Goal: Find specific page/section: Find specific page/section

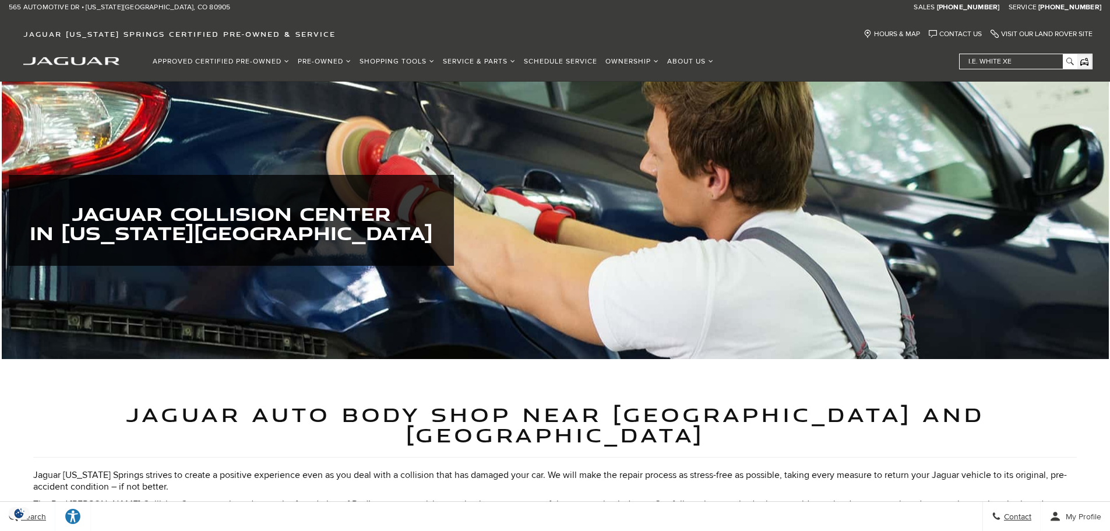
drag, startPoint x: 207, startPoint y: 245, endPoint x: 167, endPoint y: 309, distance: 75.2
click at [167, 309] on div "Jaguar Collision Center in Colorado Springs" at bounding box center [555, 220] width 1110 height 277
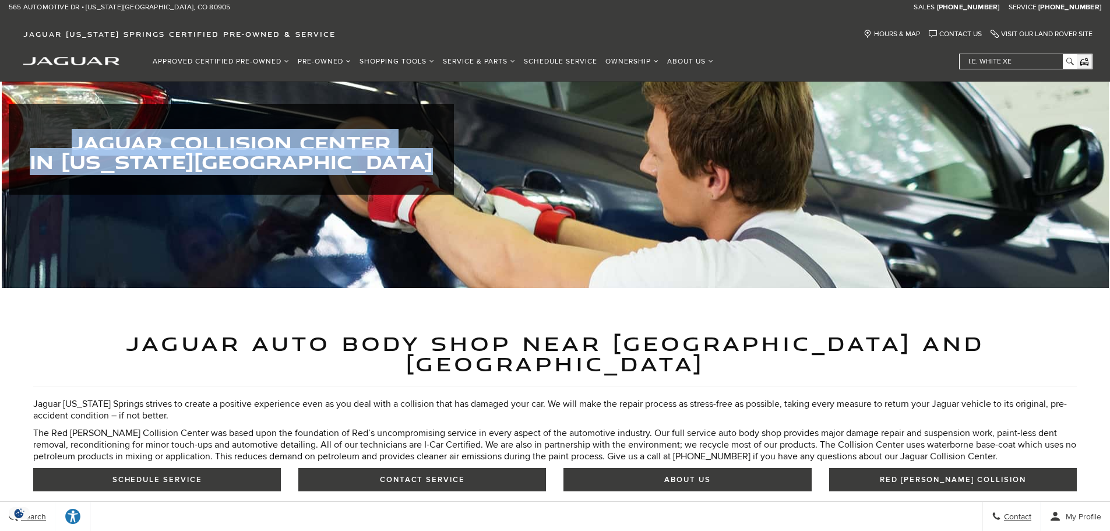
scroll to position [233, 0]
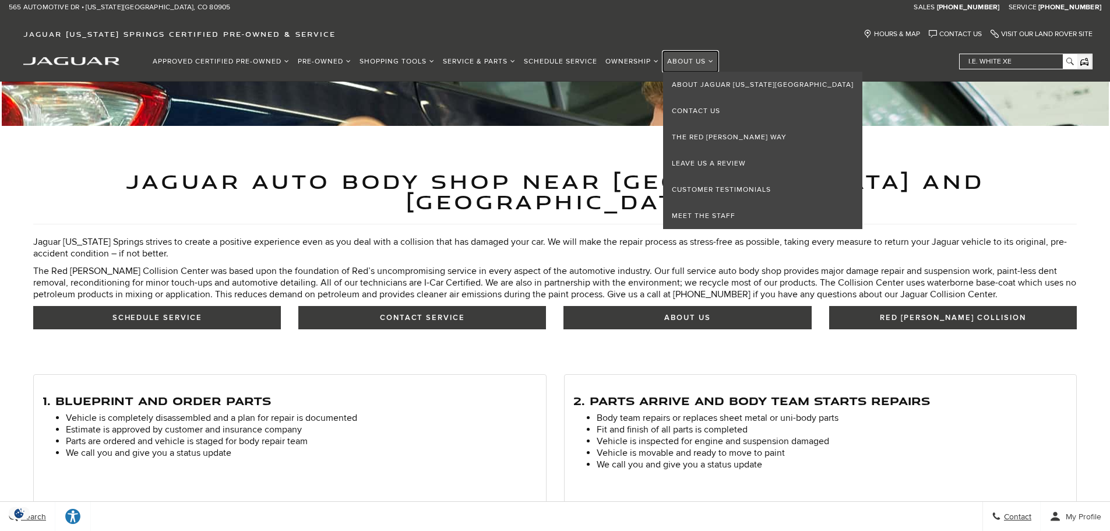
click at [690, 57] on link "About Us" at bounding box center [690, 61] width 55 height 20
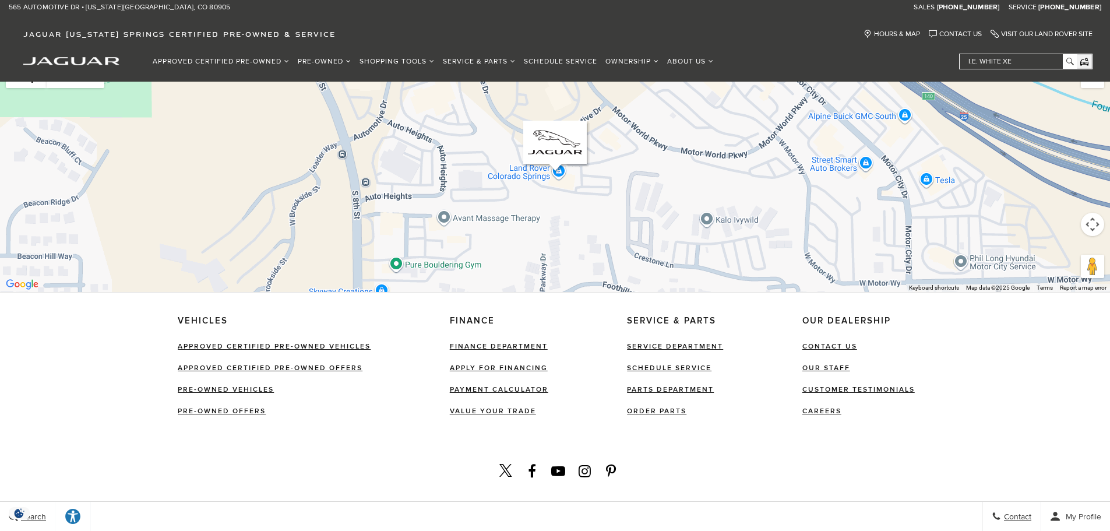
scroll to position [438, 0]
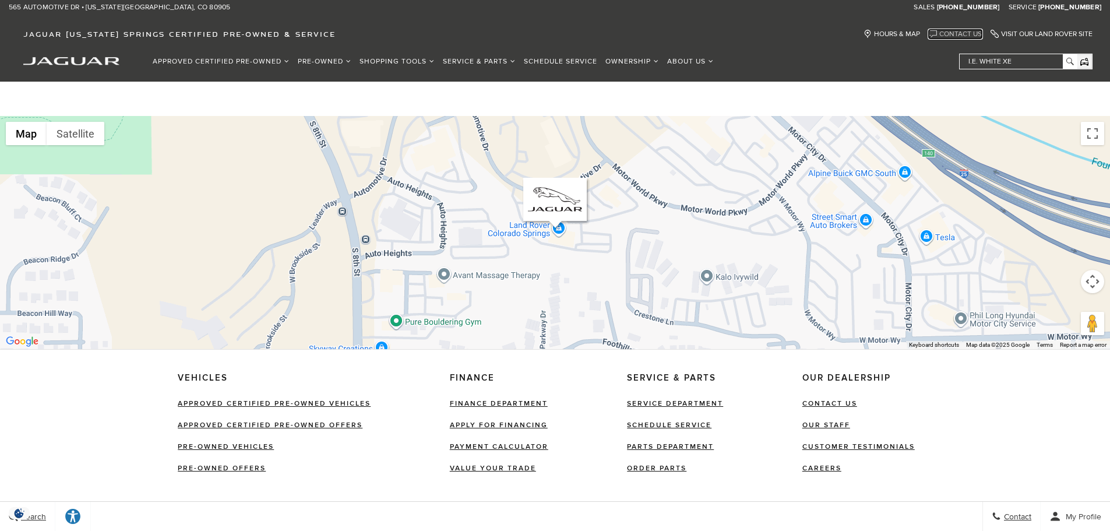
click at [956, 33] on link "Contact Us" at bounding box center [955, 34] width 53 height 9
